Goal: Task Accomplishment & Management: Manage account settings

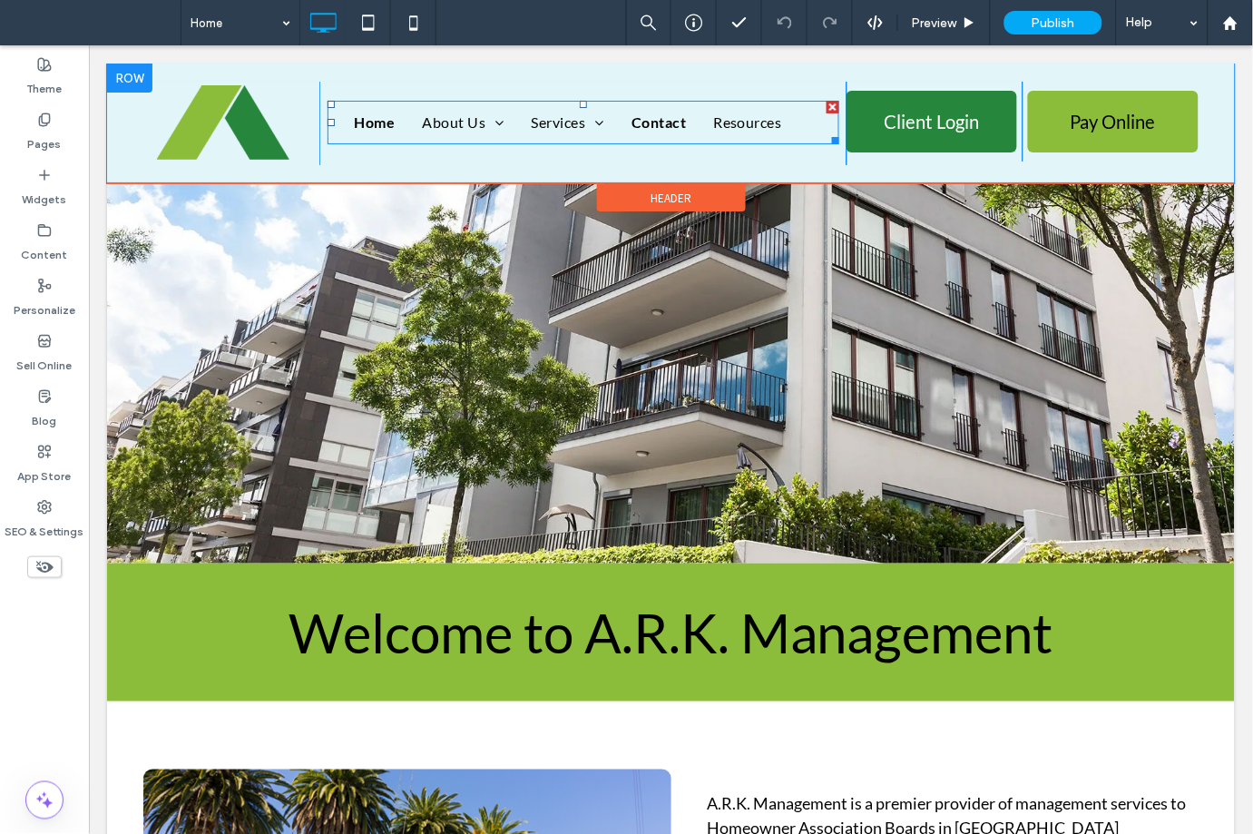
click at [644, 123] on span "Contact" at bounding box center [658, 122] width 54 height 22
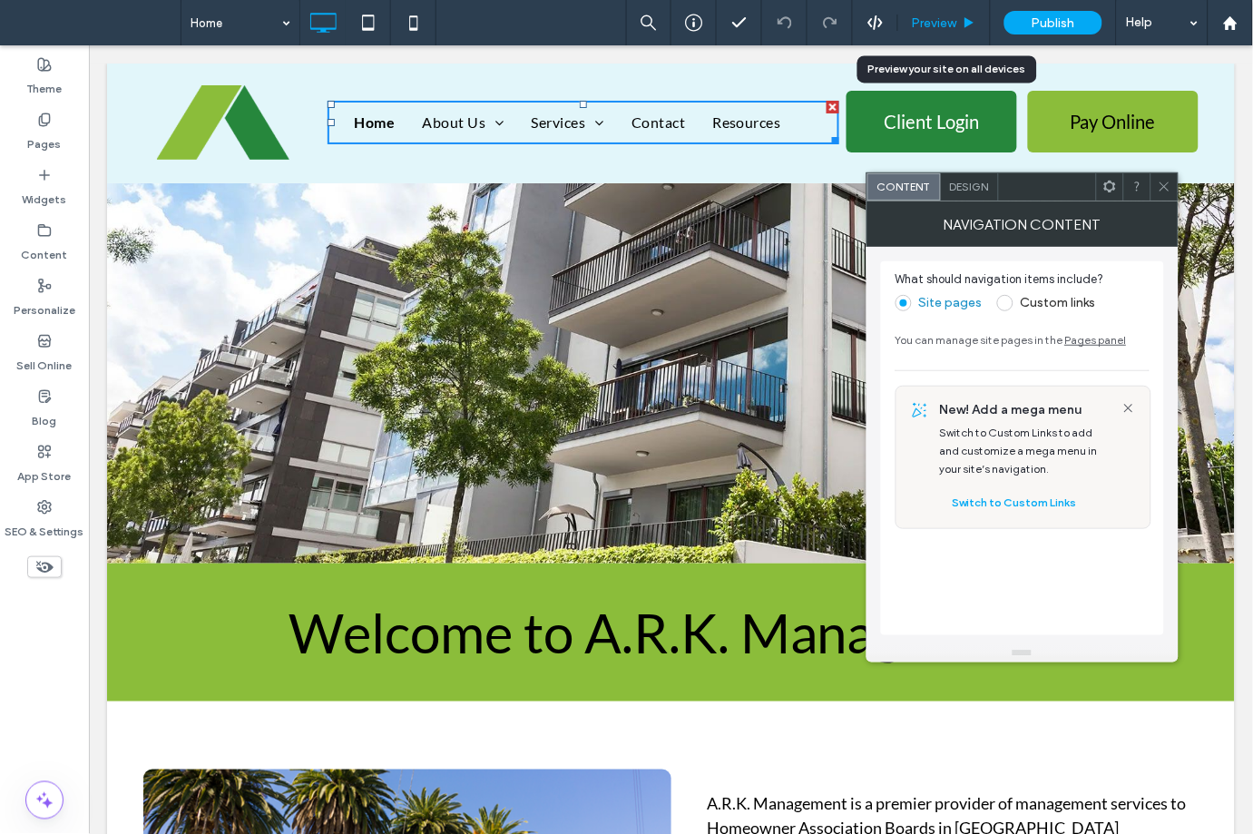
click at [941, 25] on span "Preview" at bounding box center [934, 22] width 45 height 15
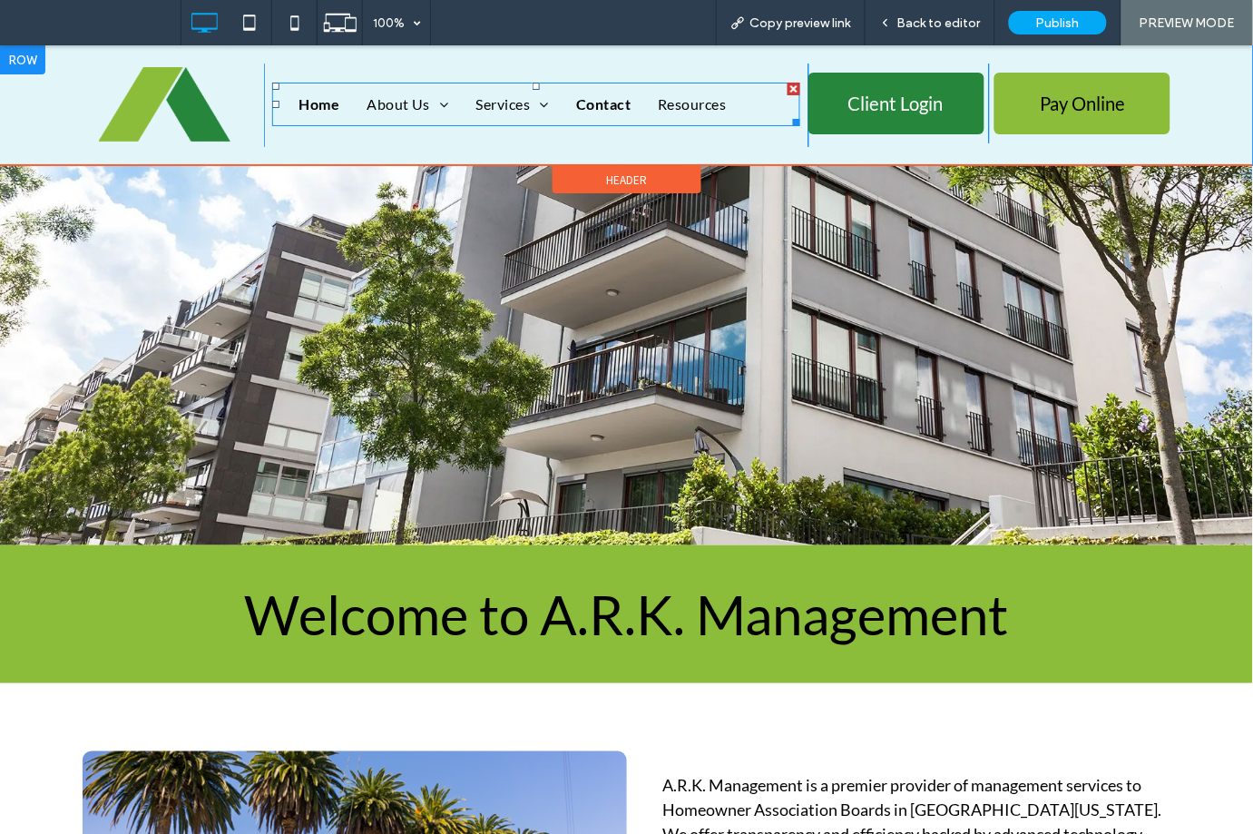
click at [590, 96] on span "Contact" at bounding box center [603, 104] width 54 height 22
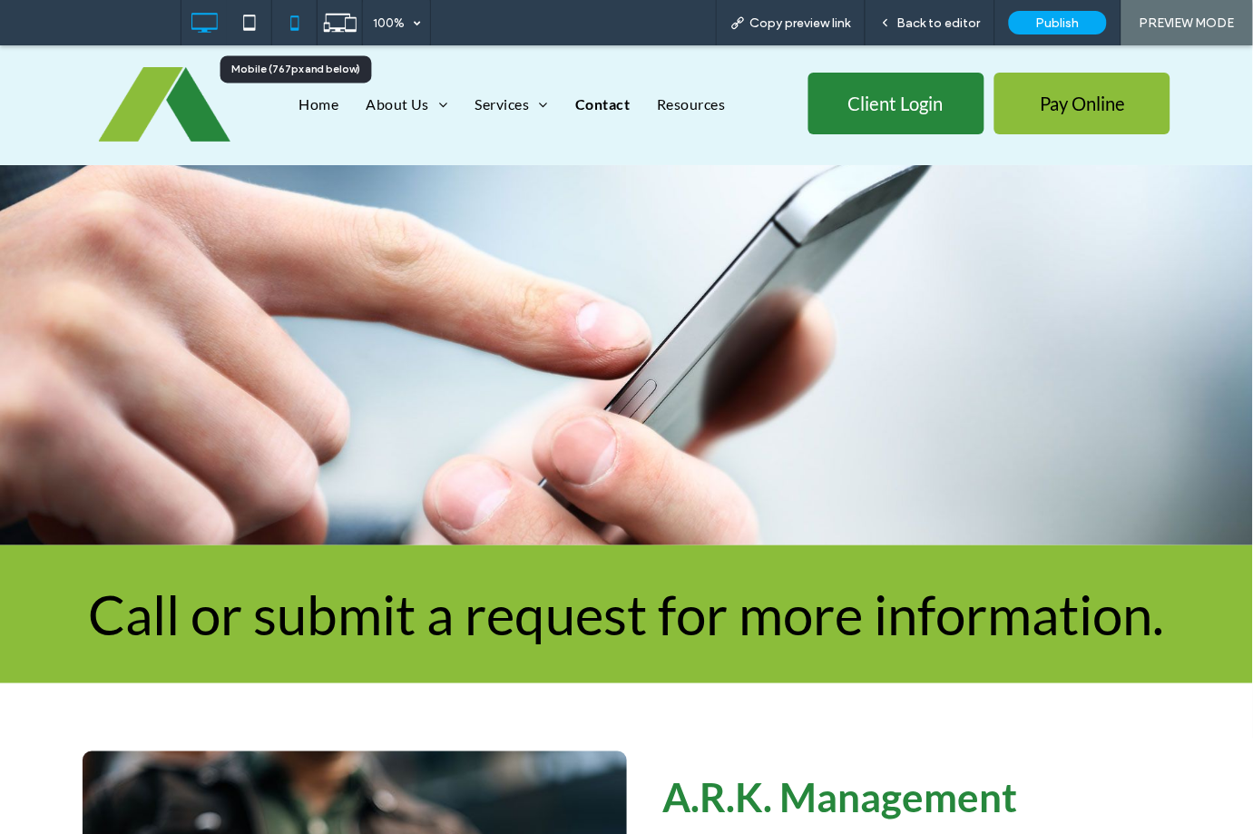
click at [292, 26] on icon at bounding box center [295, 23] width 36 height 36
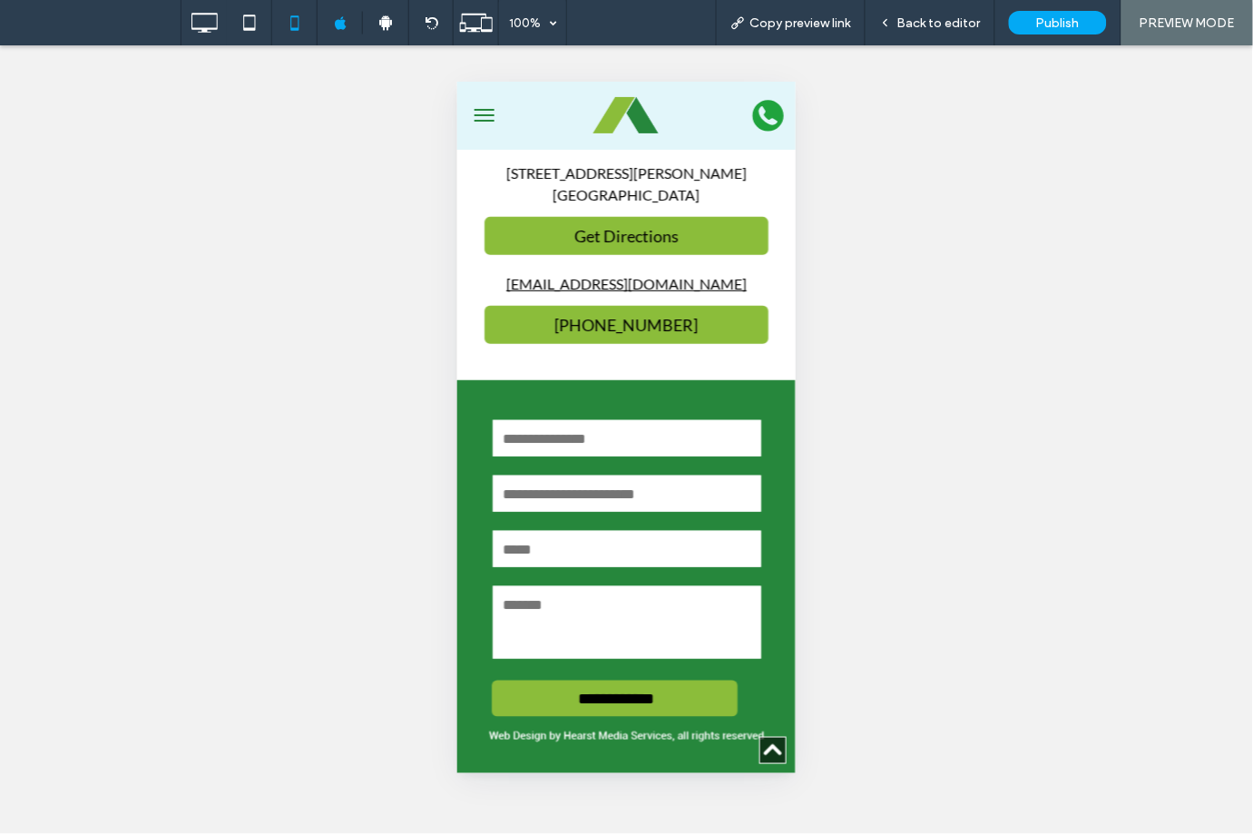
scroll to position [1502, 0]
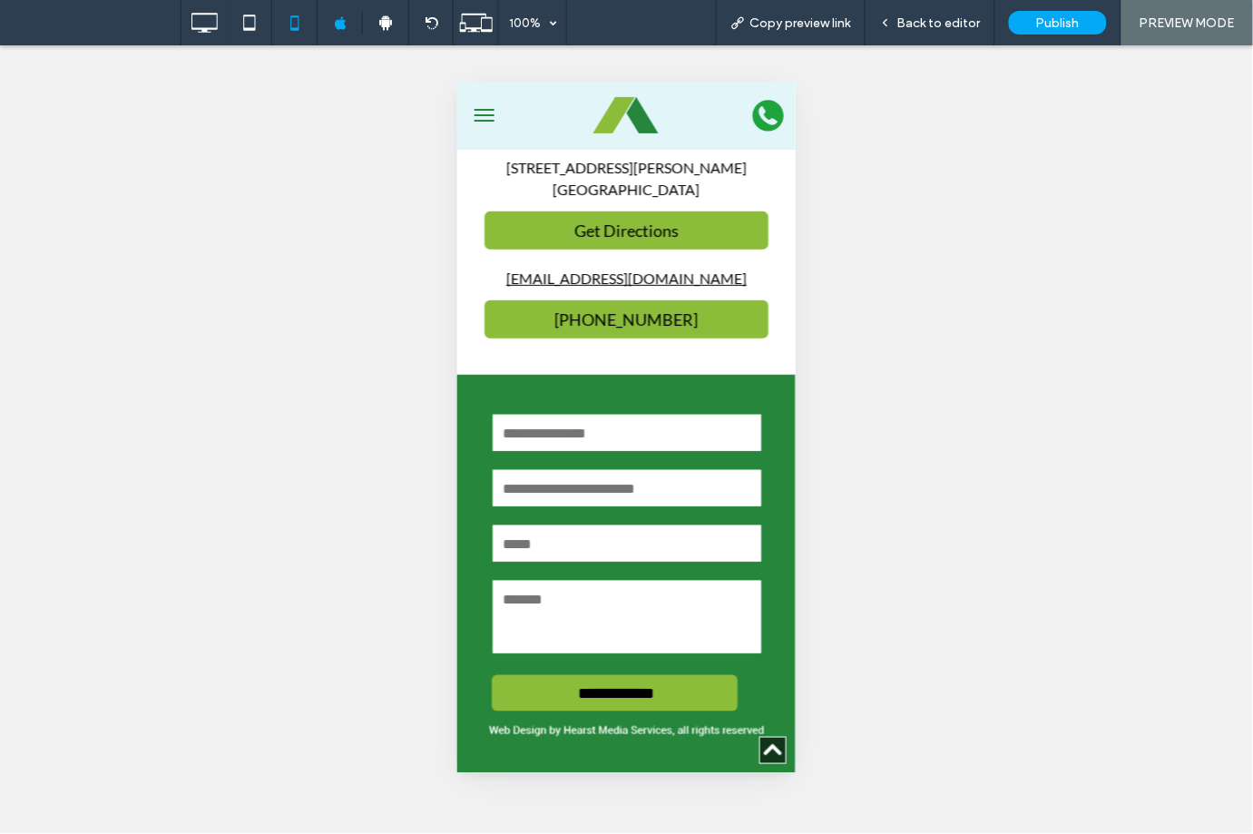
click at [652, 126] on div at bounding box center [626, 115] width 226 height 50
click at [633, 121] on img at bounding box center [625, 114] width 65 height 41
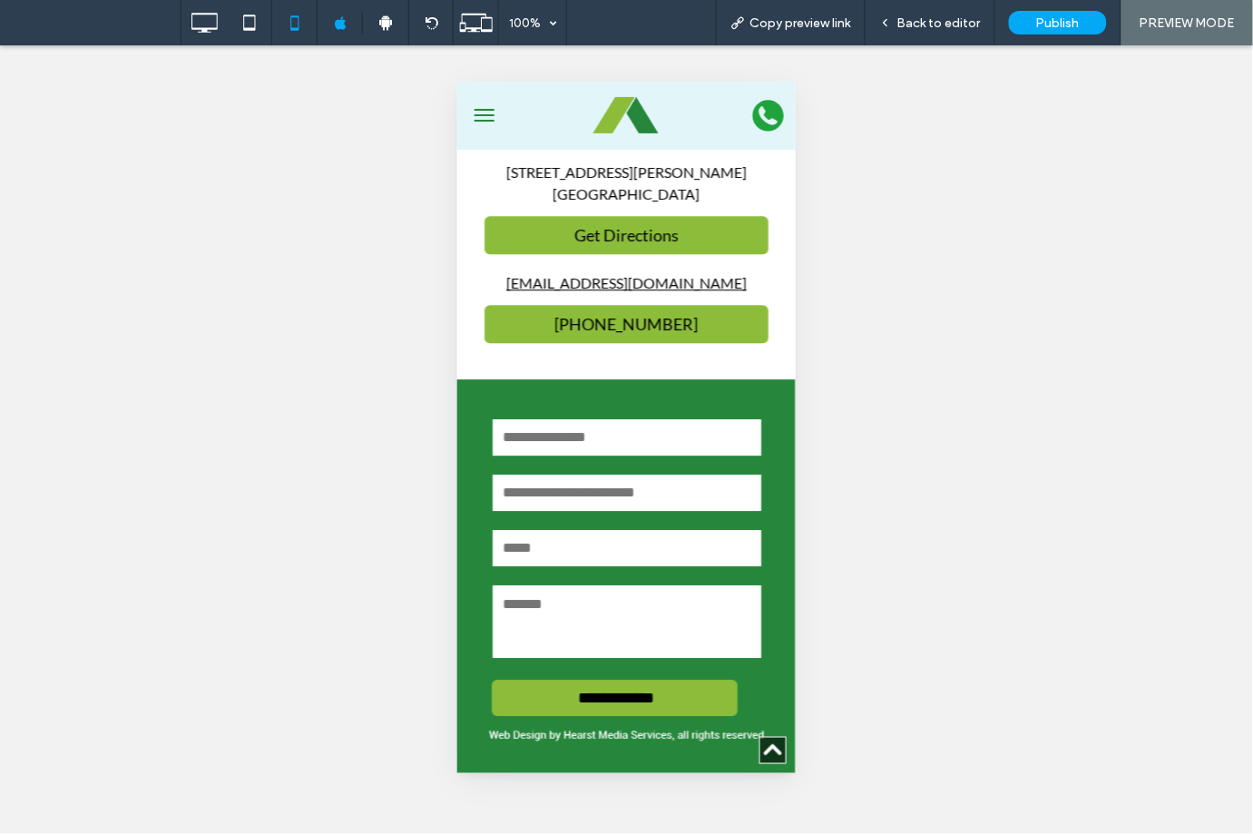
scroll to position [3865, 0]
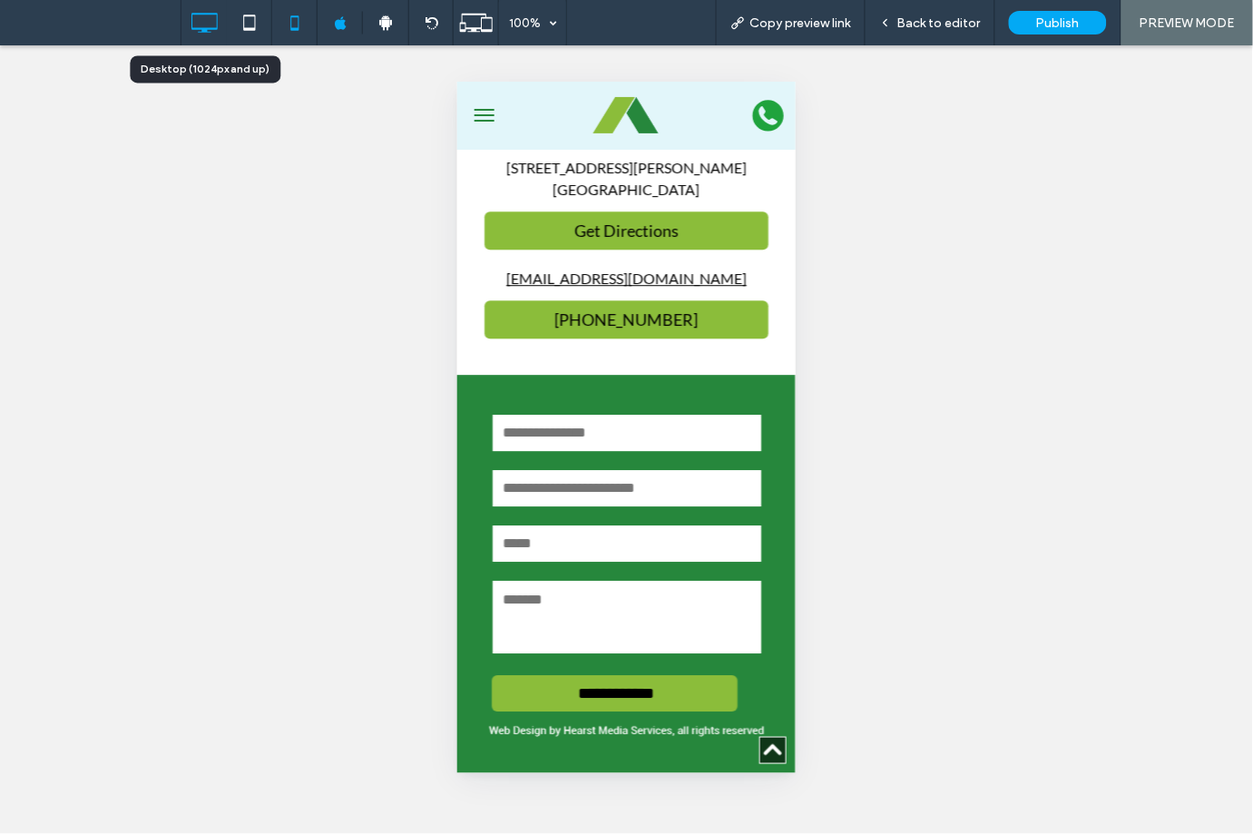
click at [187, 14] on icon at bounding box center [204, 23] width 36 height 36
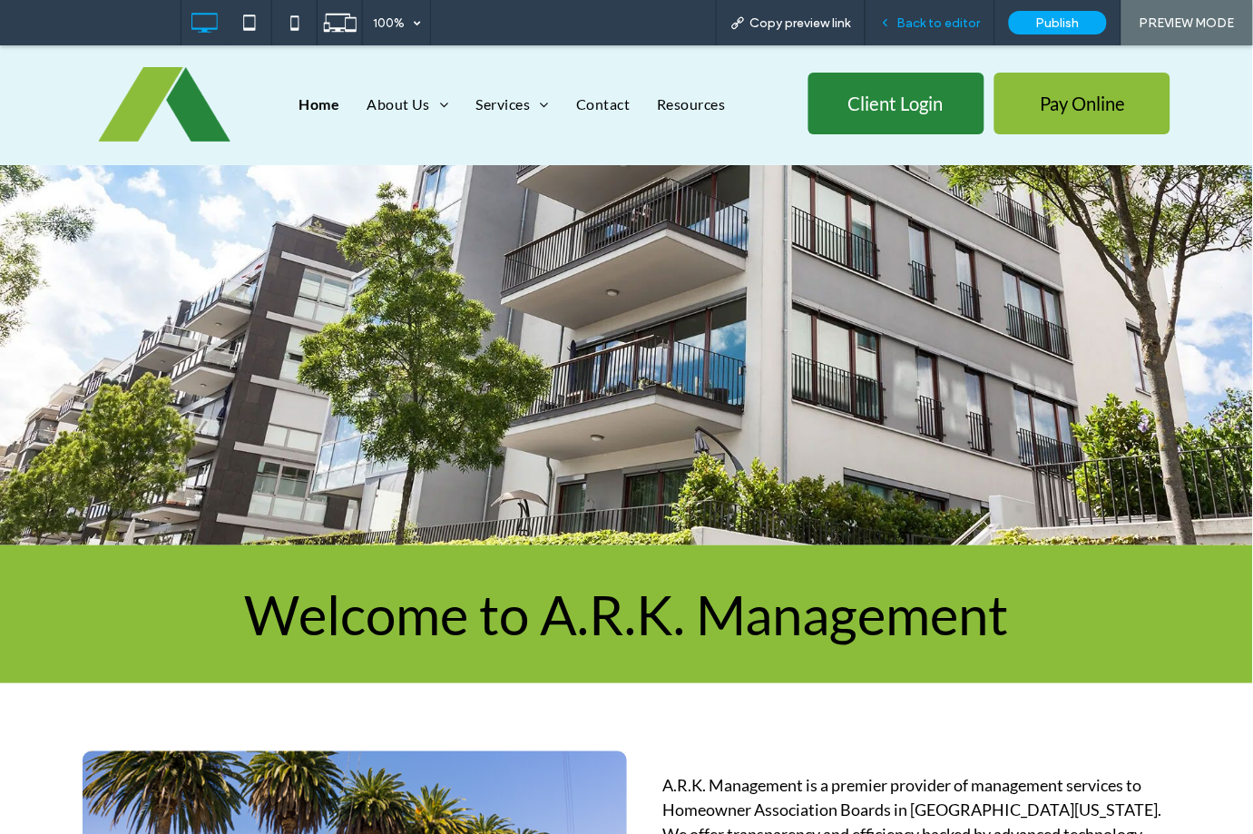
scroll to position [0, 0]
click at [965, 15] on span "Back to editor" at bounding box center [940, 22] width 84 height 15
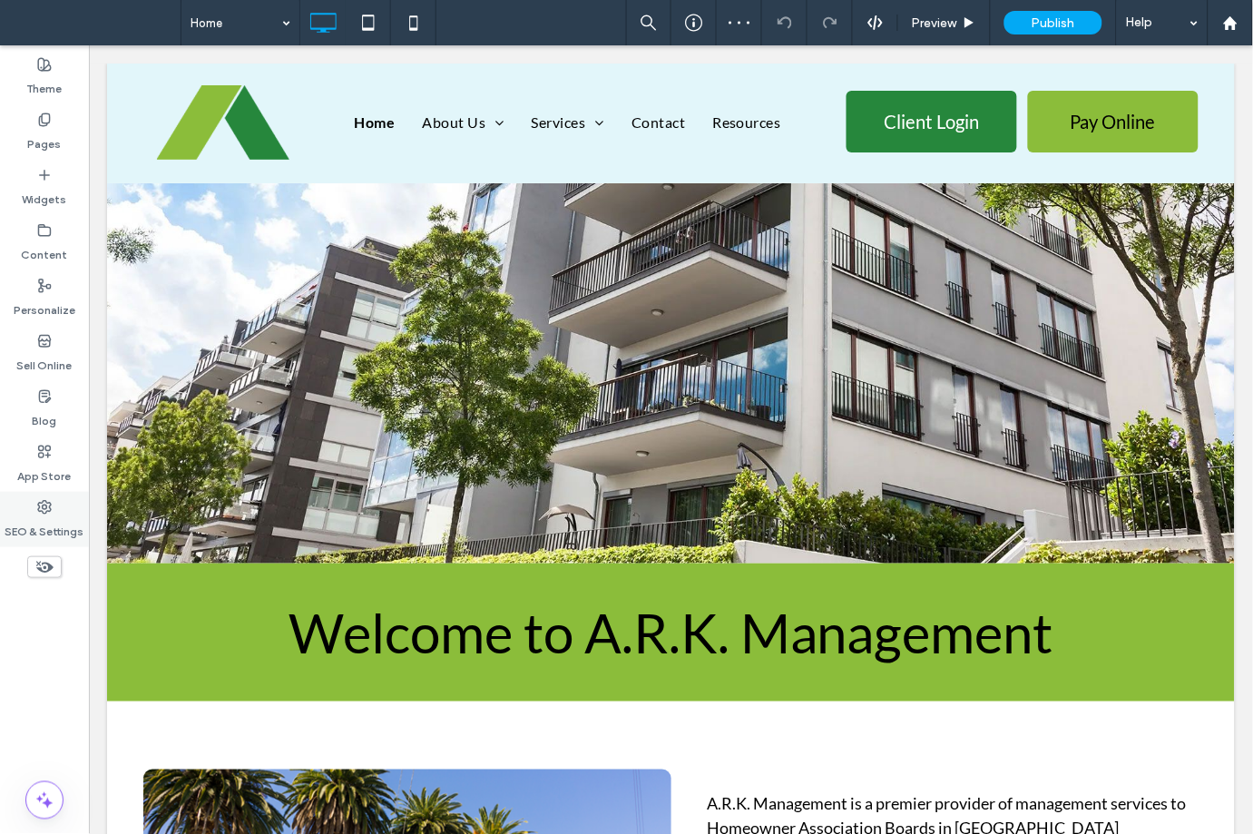
click at [55, 521] on label "SEO & Settings" at bounding box center [44, 527] width 79 height 25
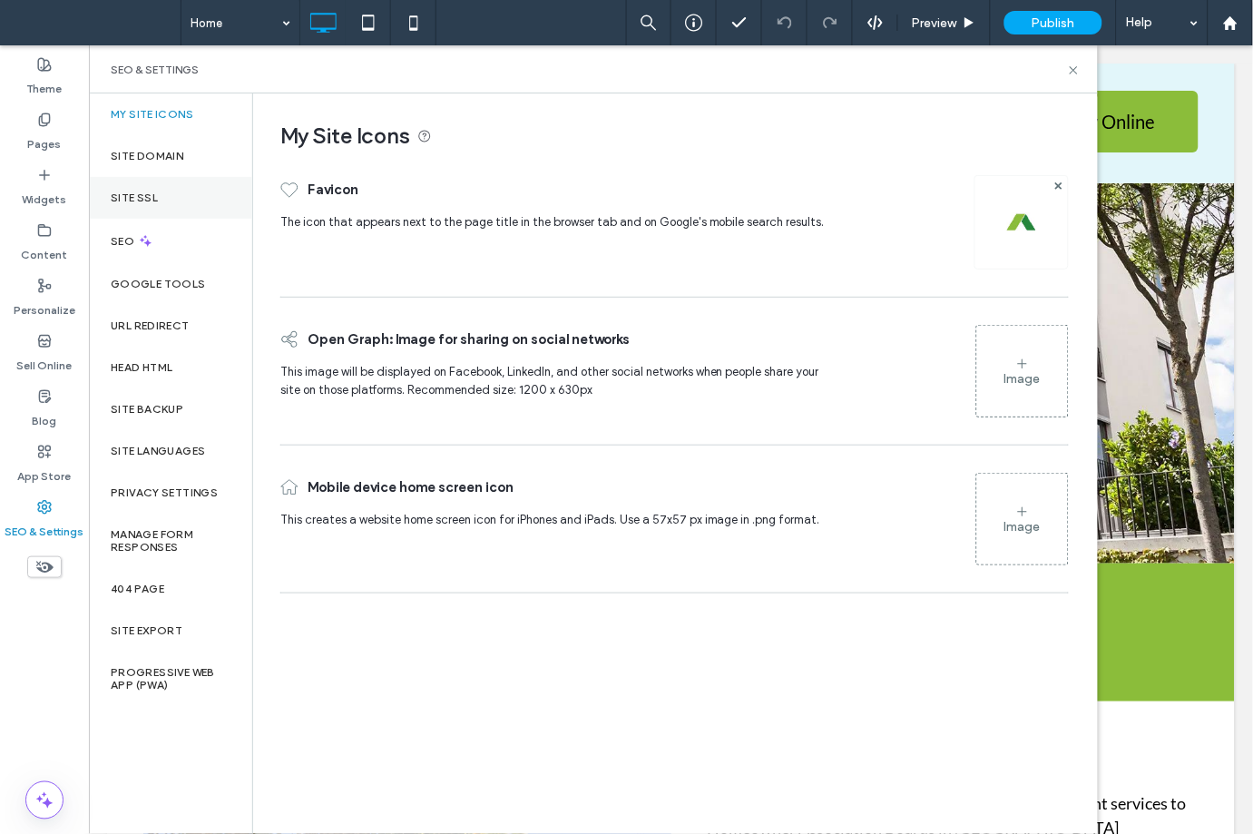
click at [143, 189] on div "Site SSL" at bounding box center [170, 198] width 163 height 42
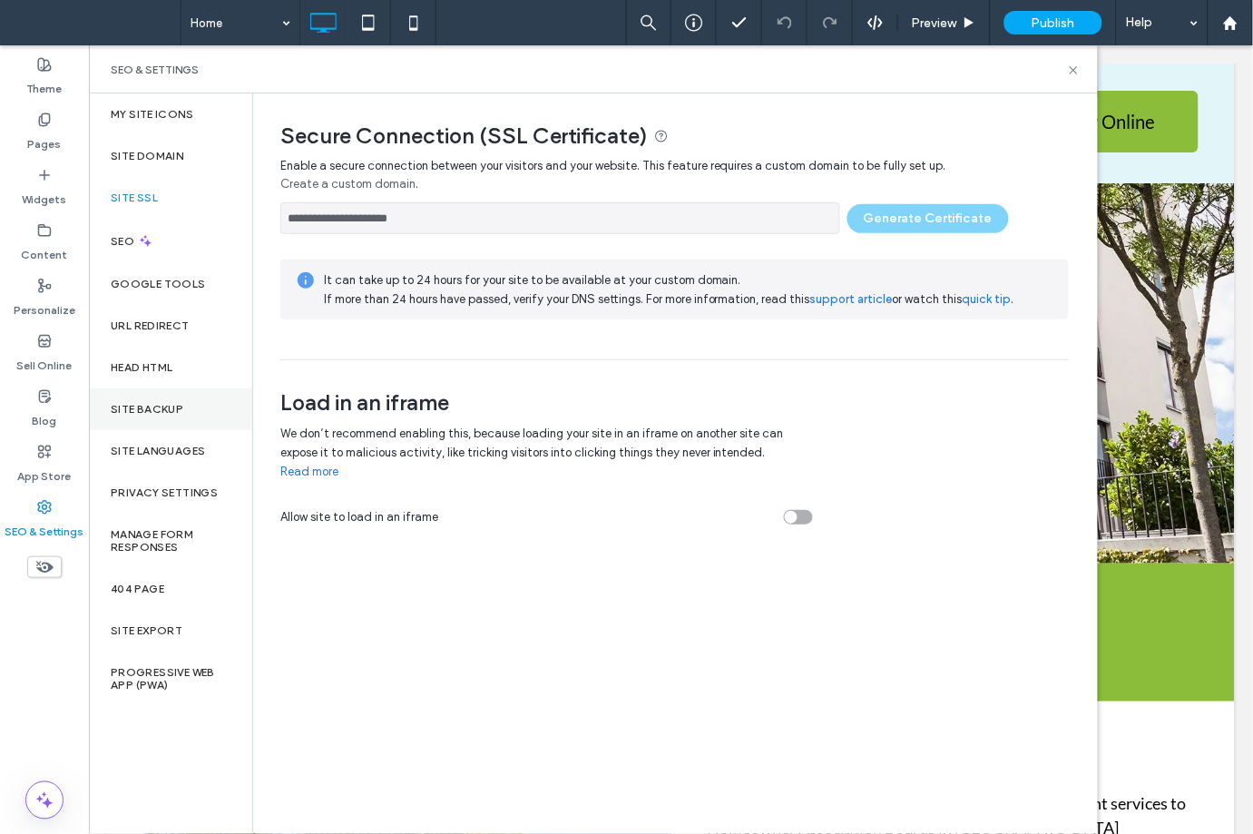
click at [161, 398] on div "Site Backup" at bounding box center [170, 409] width 163 height 42
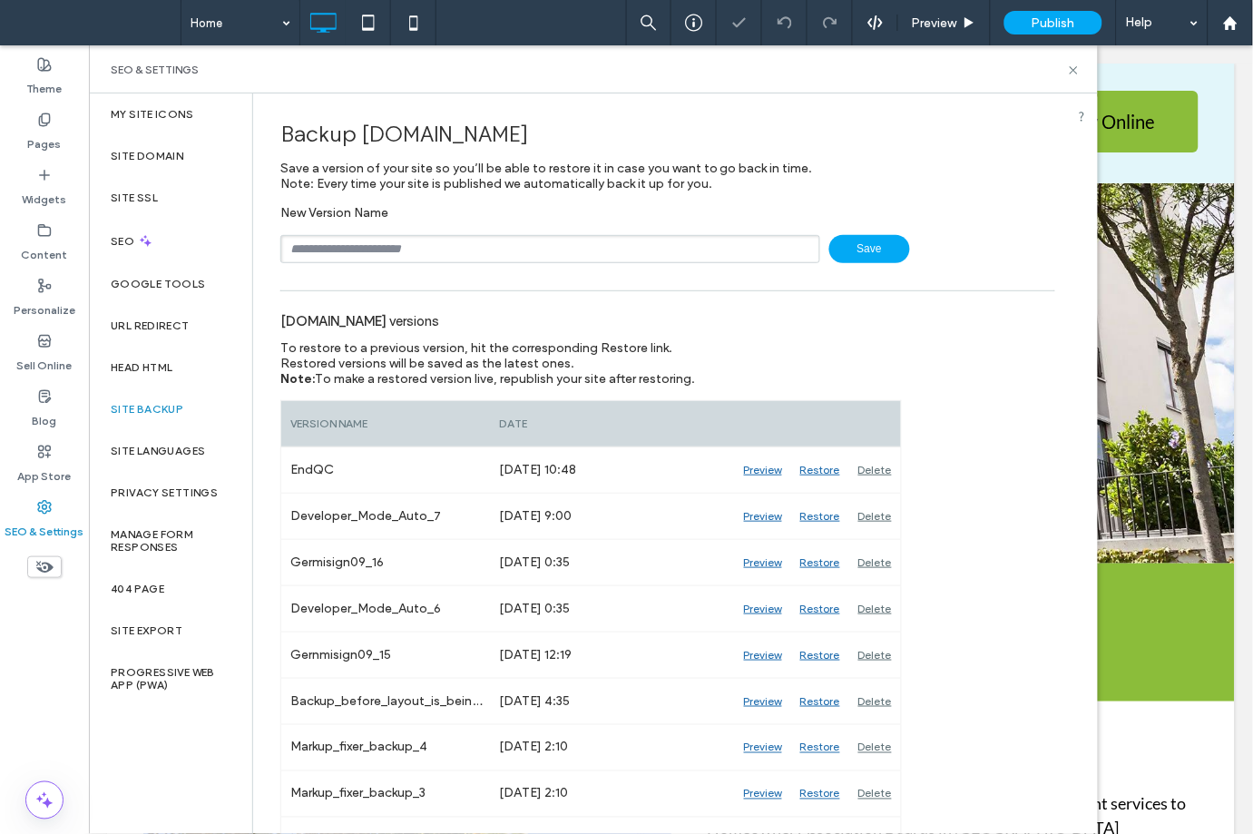
click at [381, 235] on input "text" at bounding box center [550, 249] width 540 height 28
type input "**********"
click at [859, 239] on span "Save" at bounding box center [870, 249] width 81 height 28
